Goal: Task Accomplishment & Management: Use online tool/utility

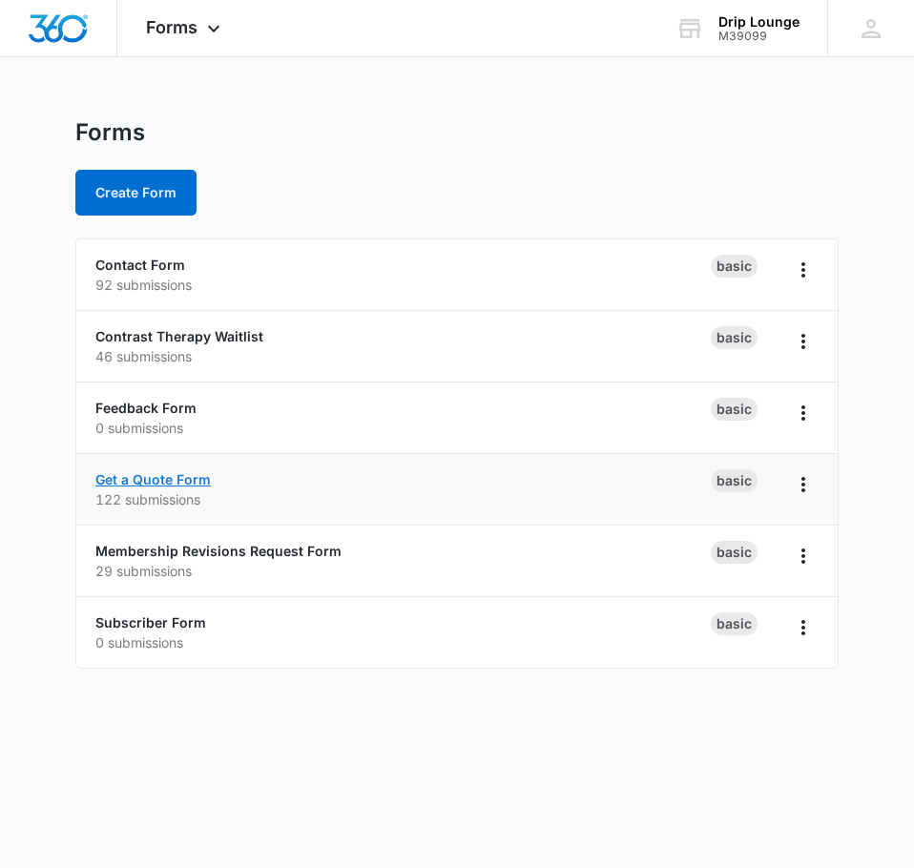
click at [151, 484] on link "Get a Quote Form" at bounding box center [152, 479] width 115 height 16
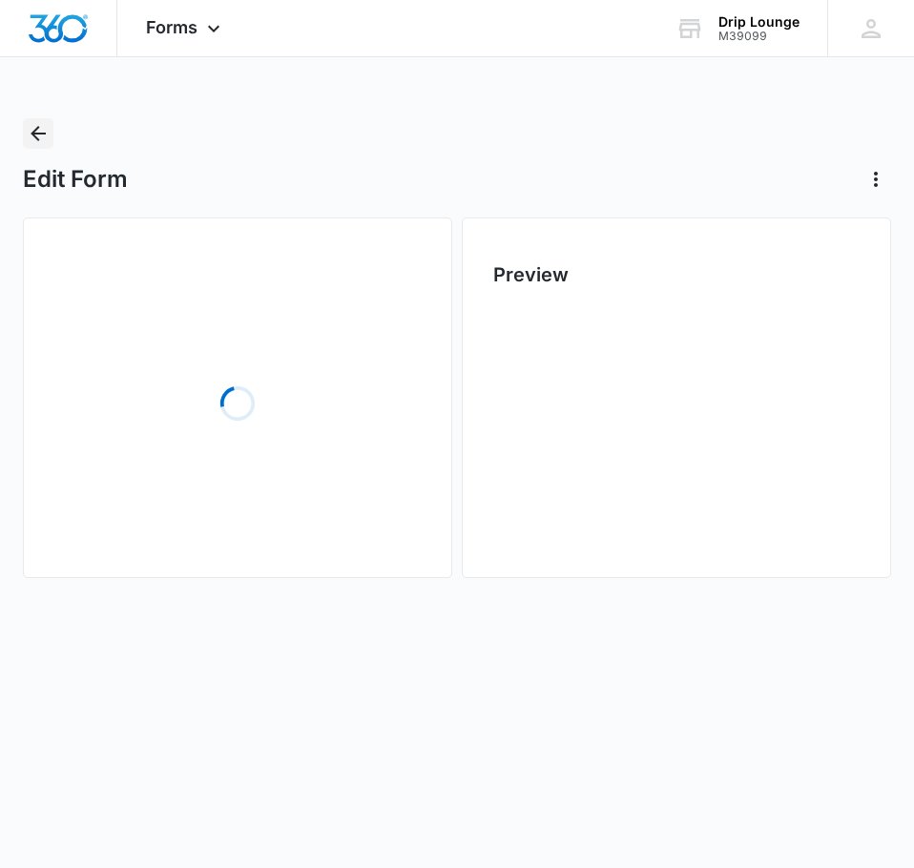
click at [43, 137] on icon "Back" at bounding box center [38, 133] width 23 height 23
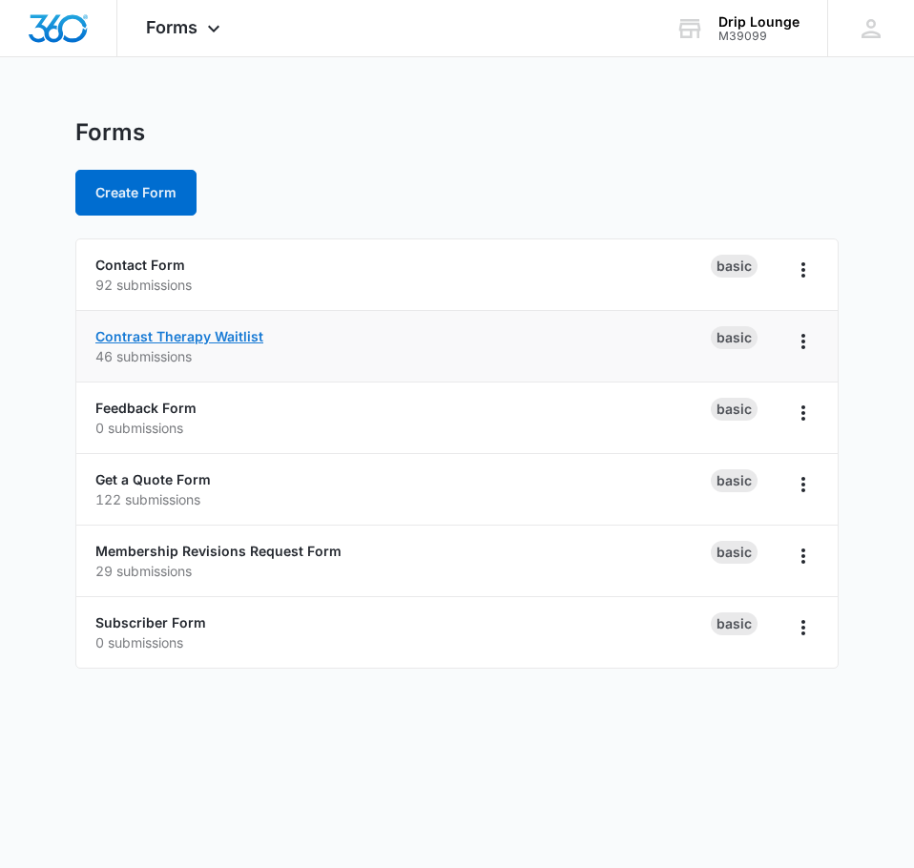
click at [197, 340] on link "Contrast Therapy Waitlist" at bounding box center [179, 336] width 168 height 16
